Goal: Transaction & Acquisition: Purchase product/service

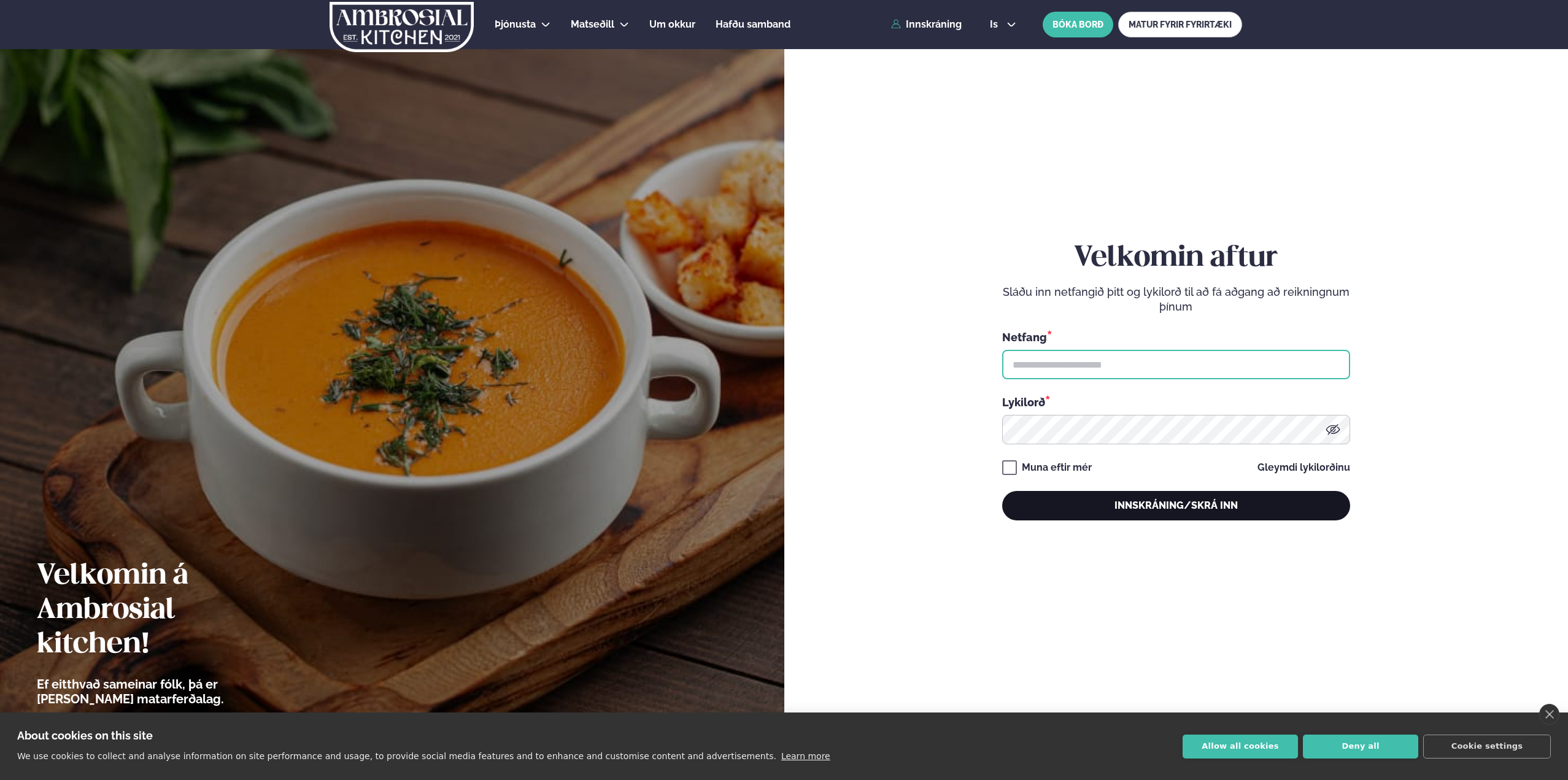
type input "**********"
click at [1185, 505] on button "Innskráning/Skrá inn" at bounding box center [1176, 505] width 348 height 29
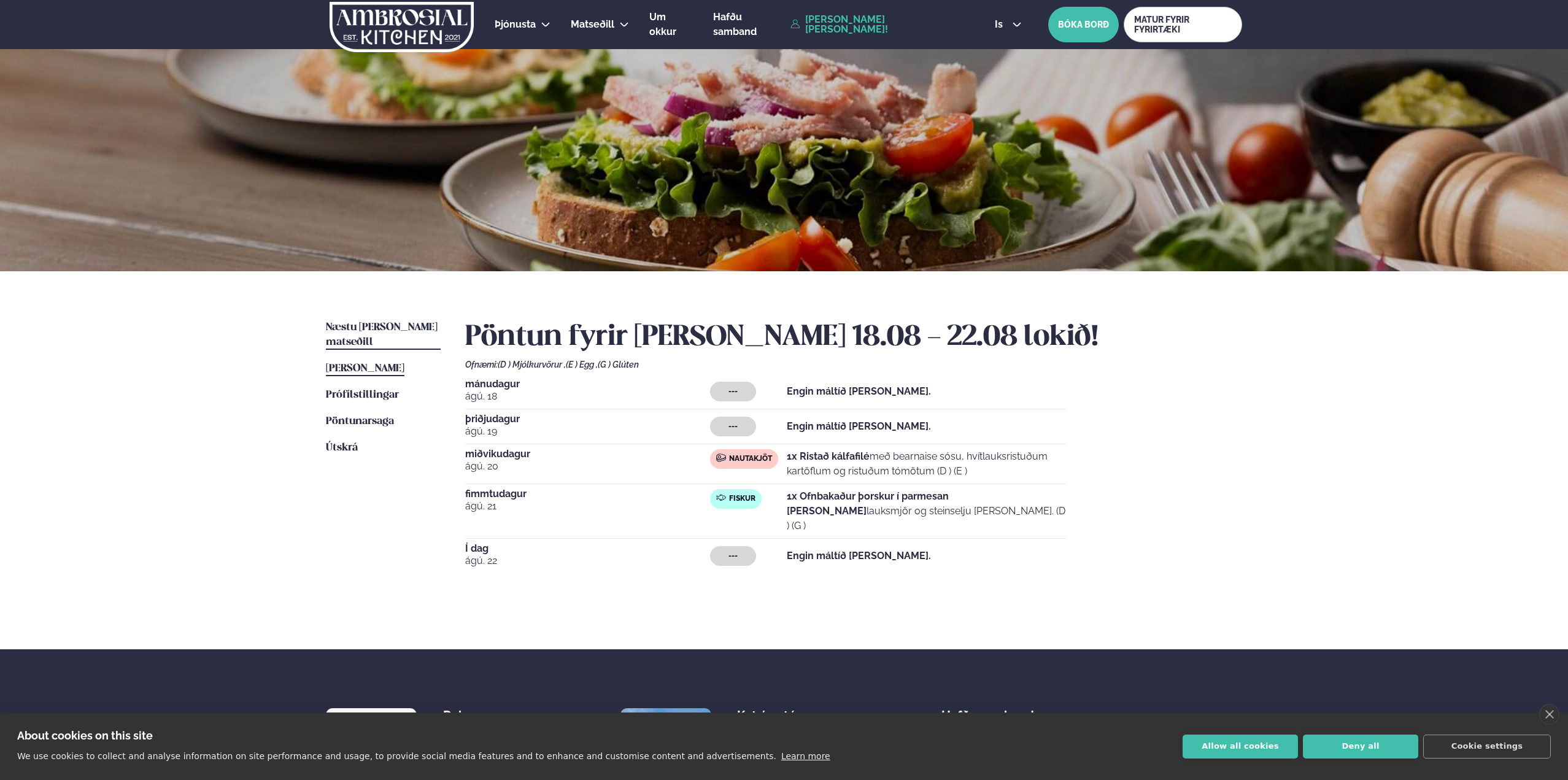
click at [390, 324] on span "Næstu [PERSON_NAME] matseðill" at bounding box center [381, 335] width 112 height 26
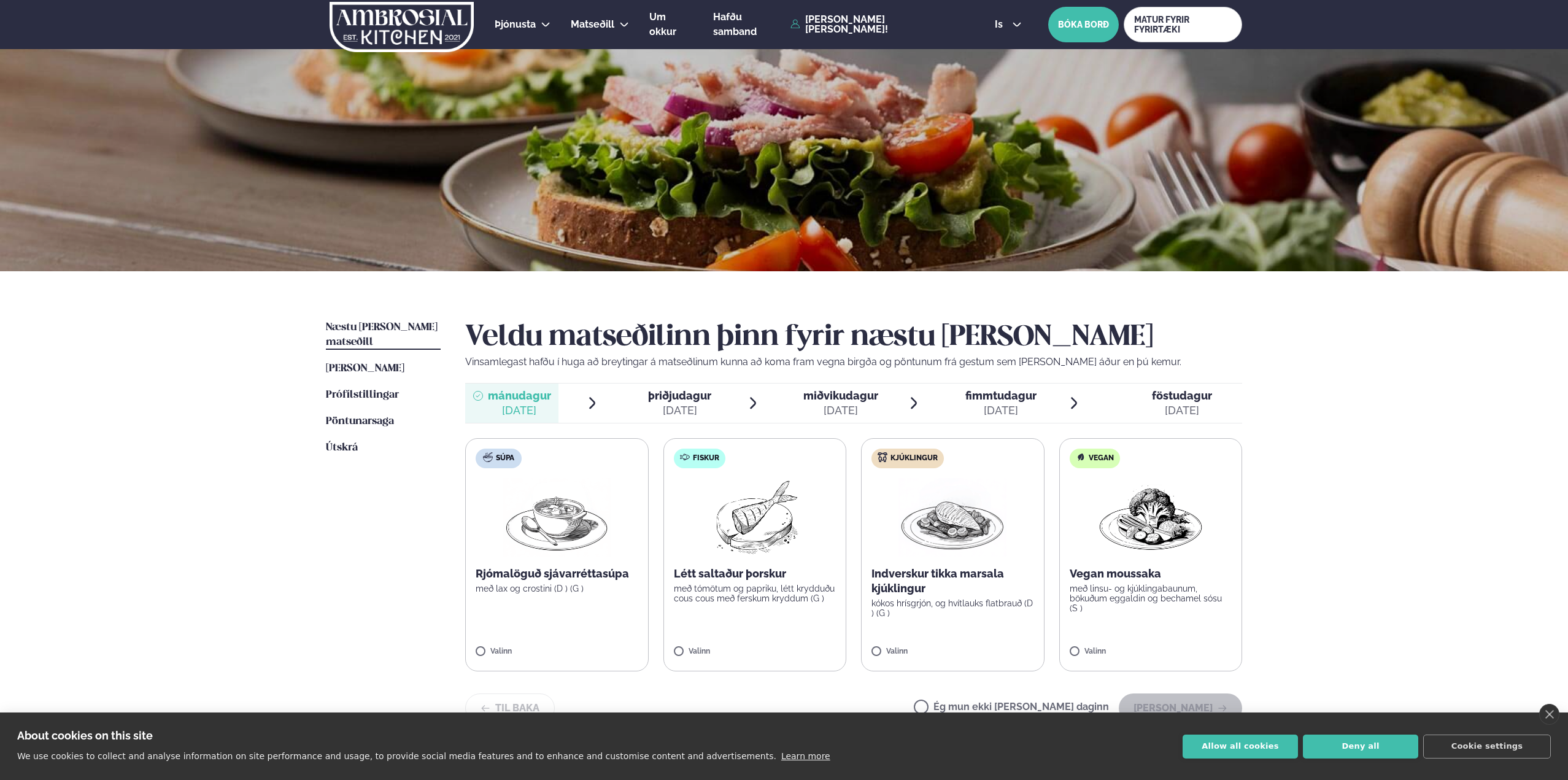
click at [863, 405] on div "[DATE]" at bounding box center [840, 410] width 75 height 15
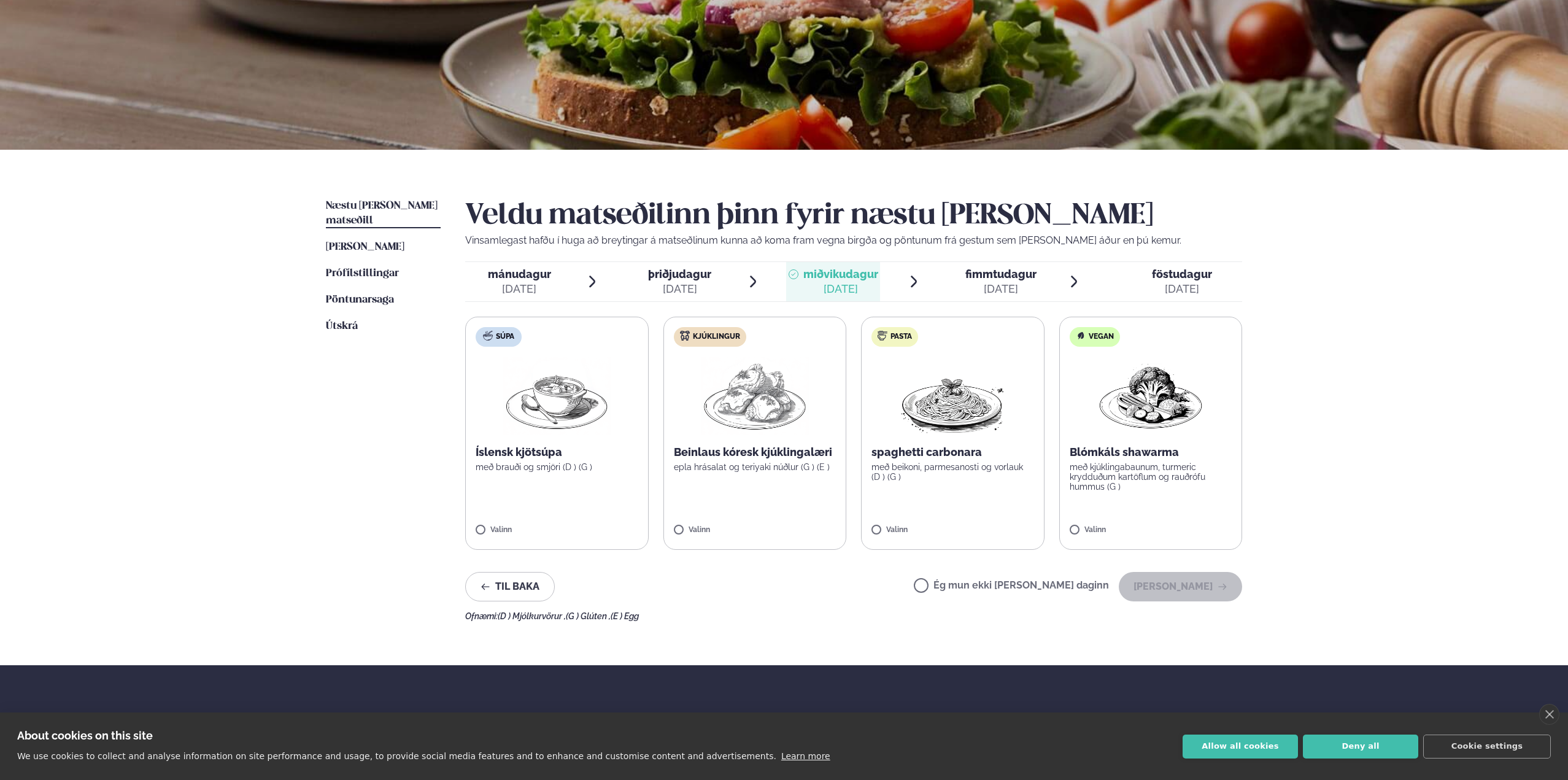
scroll to position [122, 0]
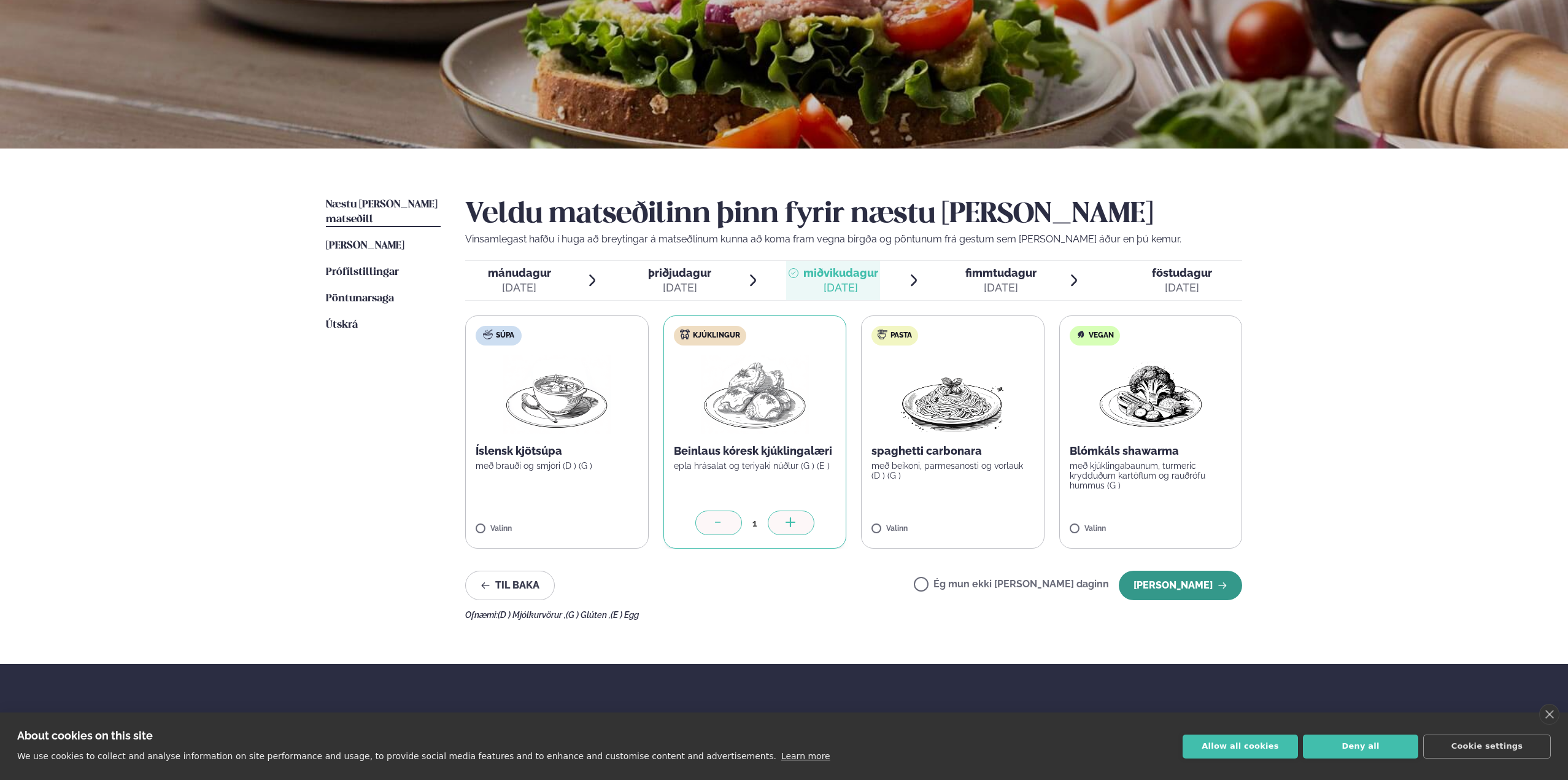
click at [1177, 580] on button "[PERSON_NAME]" at bounding box center [1180, 585] width 123 height 29
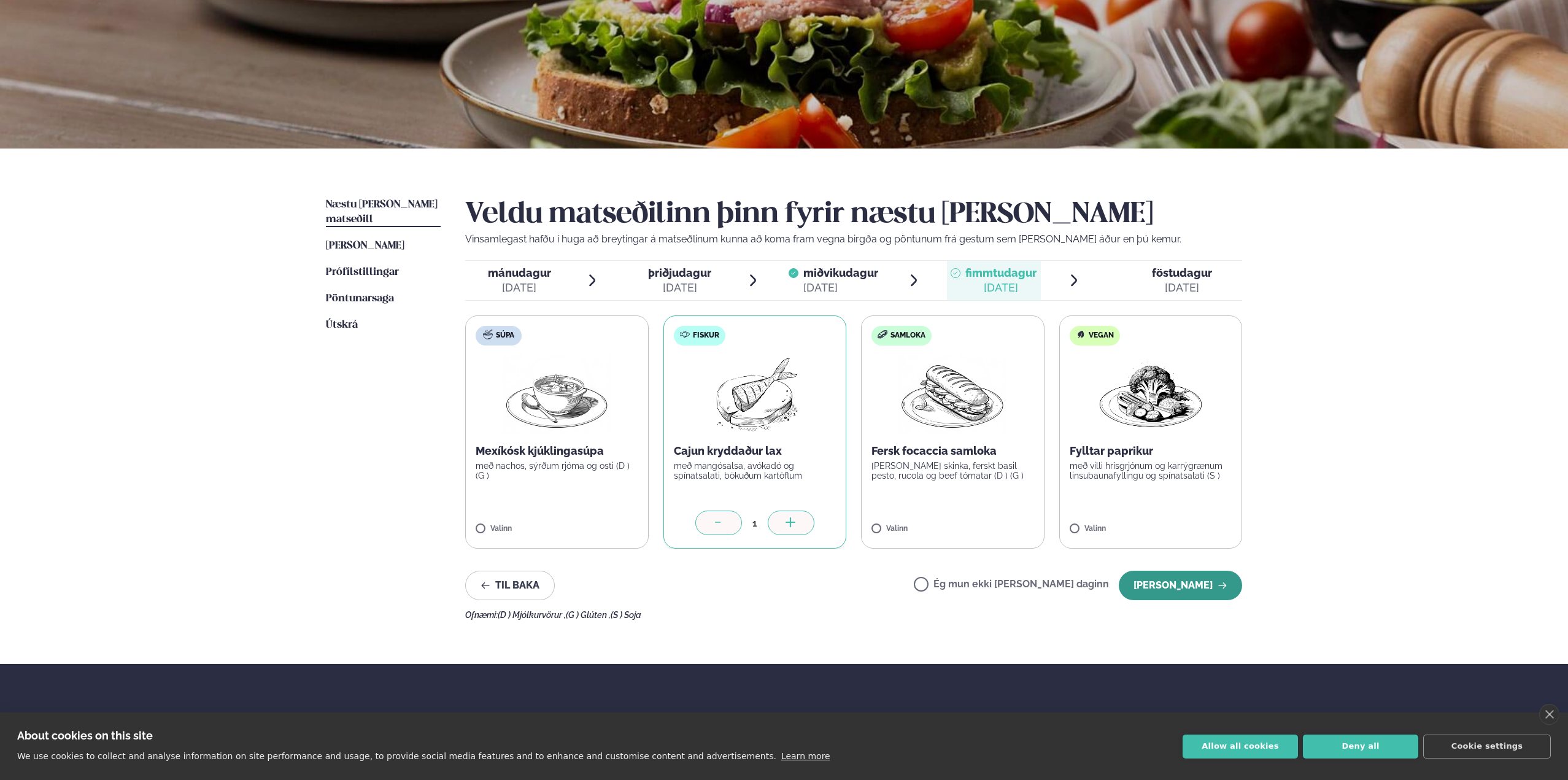
click at [1206, 593] on button "[PERSON_NAME]" at bounding box center [1180, 585] width 123 height 29
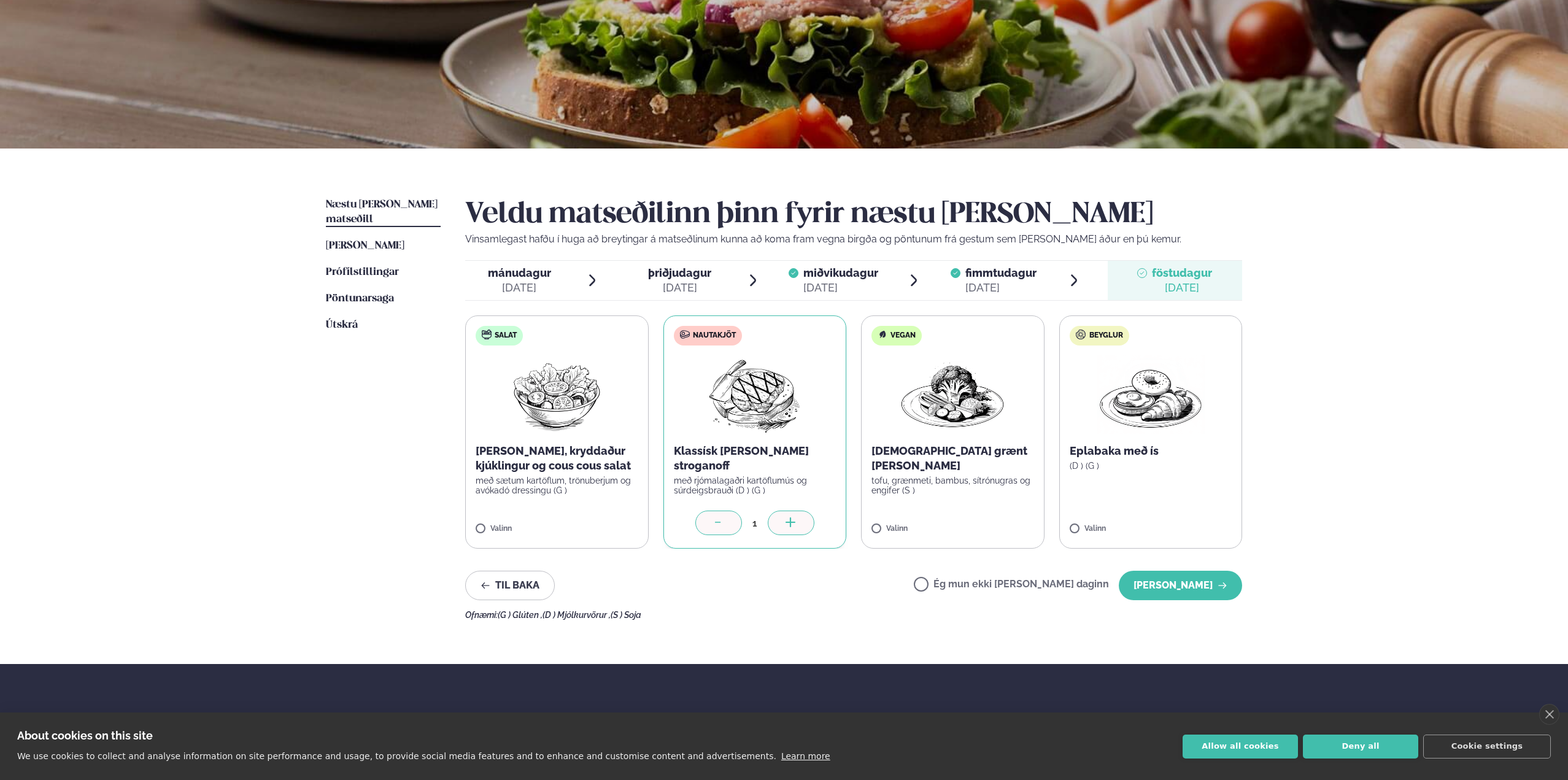
click at [1089, 524] on label "Beyglur Eplabaka með ís (D ) (G ) Valinn" at bounding box center [1151, 432] width 184 height 233
click at [1092, 524] on div at bounding box center [1115, 523] width 47 height 25
click at [724, 522] on icon at bounding box center [718, 523] width 12 height 12
